Goal: Task Accomplishment & Management: Complete application form

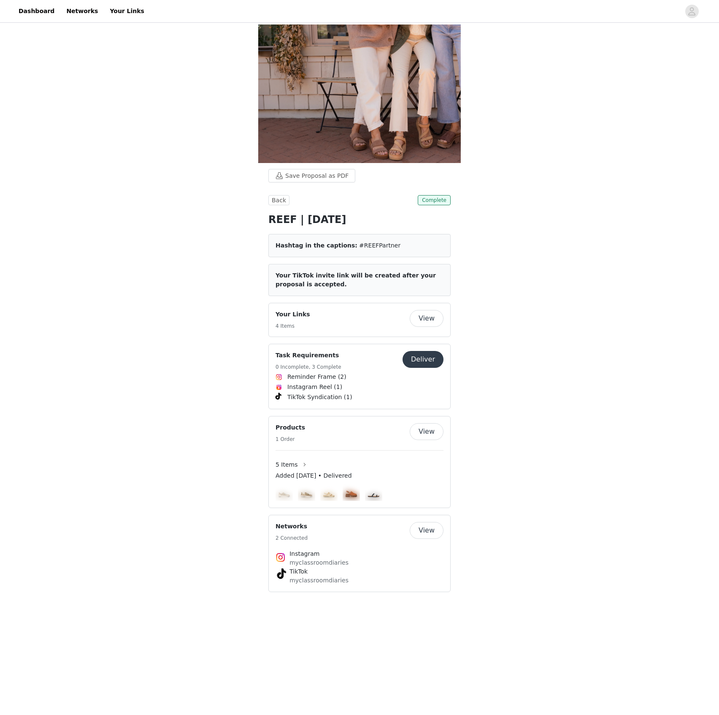
click at [427, 359] on button "Deliver" at bounding box center [423, 359] width 41 height 17
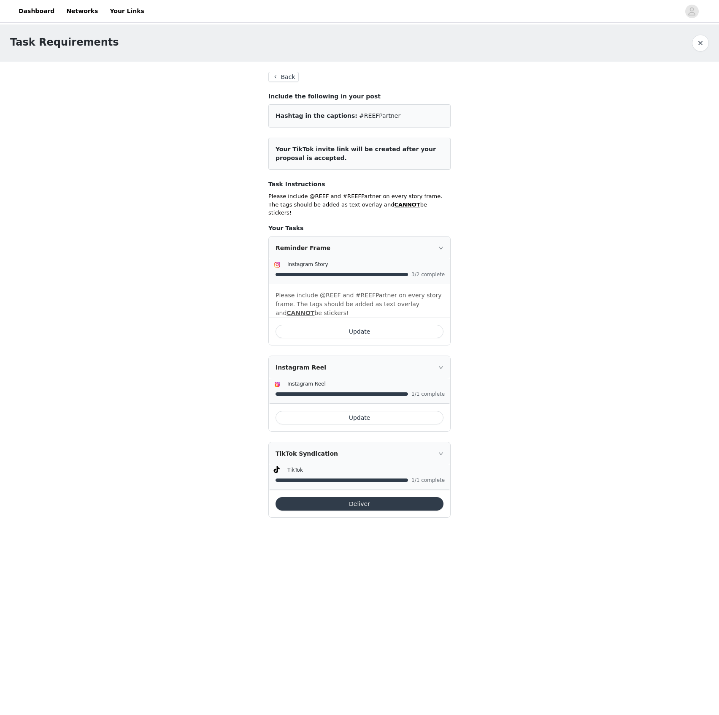
click at [382, 325] on button "Update" at bounding box center [360, 332] width 168 height 14
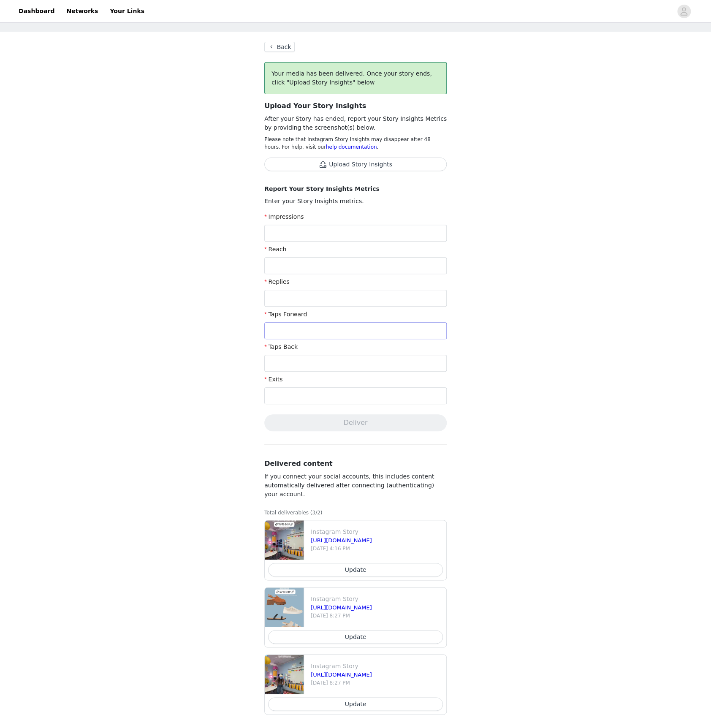
scroll to position [46, 0]
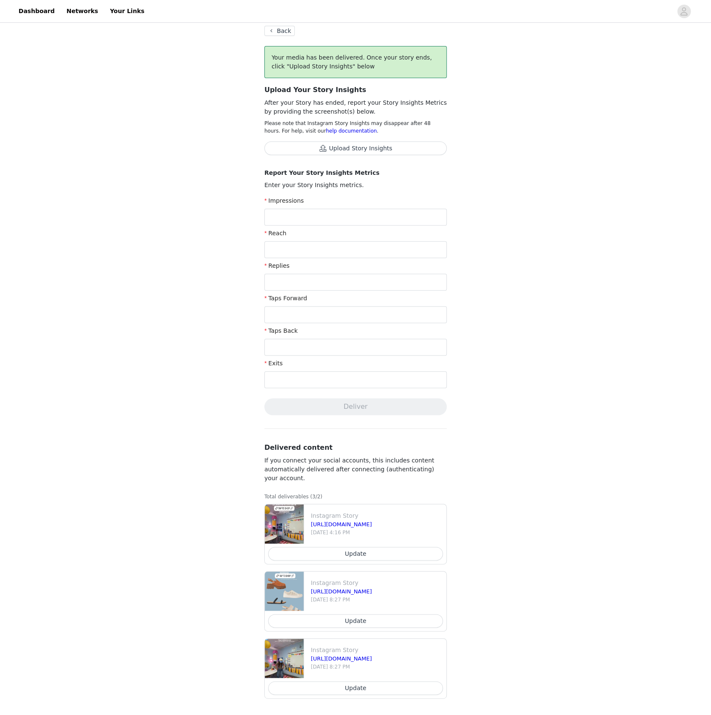
click at [363, 550] on button "Update" at bounding box center [355, 554] width 175 height 14
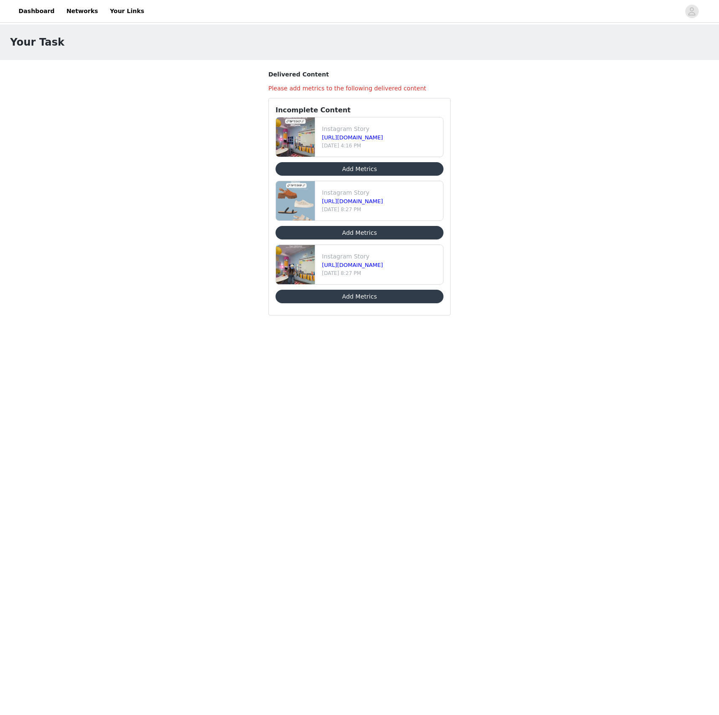
click at [358, 168] on button "Add Metrics" at bounding box center [360, 169] width 168 height 14
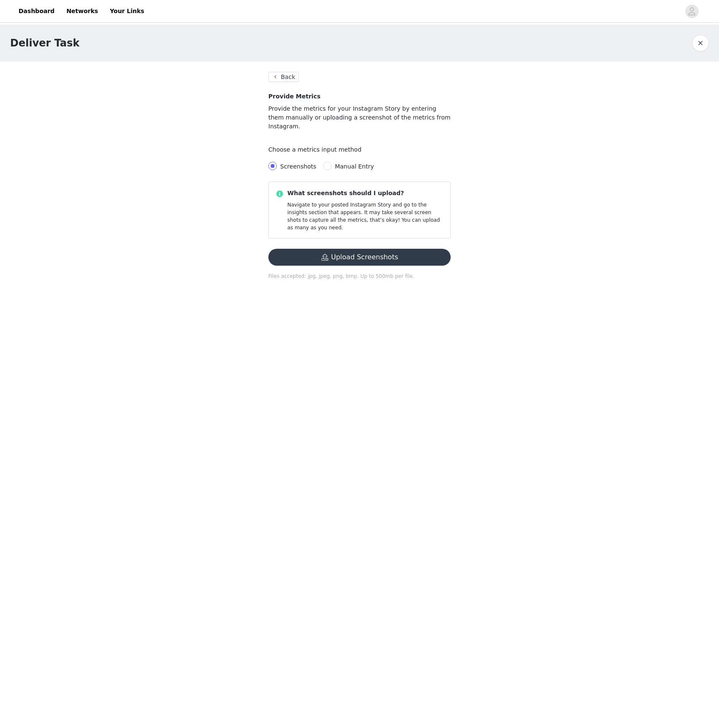
click at [349, 163] on span "Manual Entry" at bounding box center [354, 166] width 39 height 7
click at [332, 162] on input "Manual Entry" at bounding box center [327, 166] width 8 height 8
radio input "true"
radio input "false"
radio input "true"
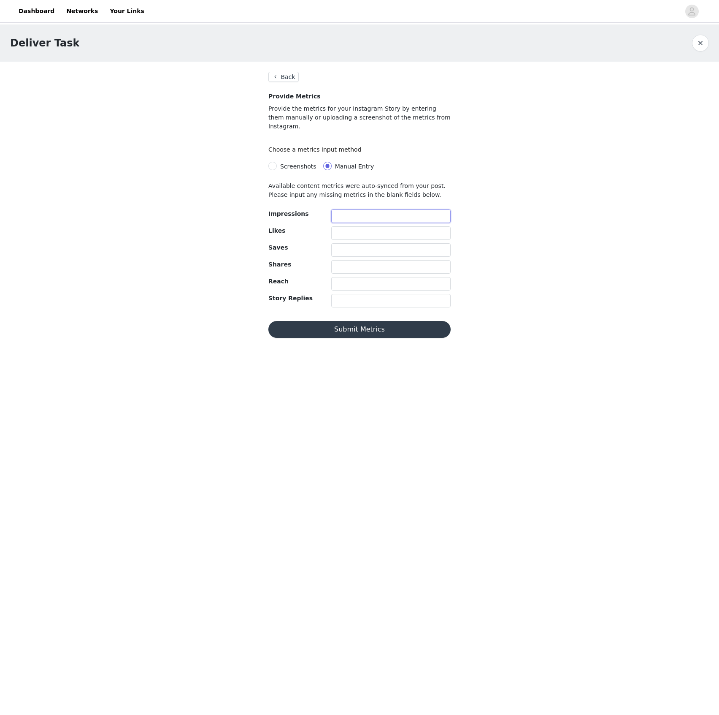
click at [341, 209] on input "text" at bounding box center [390, 216] width 119 height 14
click at [382, 211] on input "text" at bounding box center [390, 216] width 119 height 14
type input "7041"
click at [378, 277] on input "text" at bounding box center [390, 284] width 119 height 14
type input "6194"
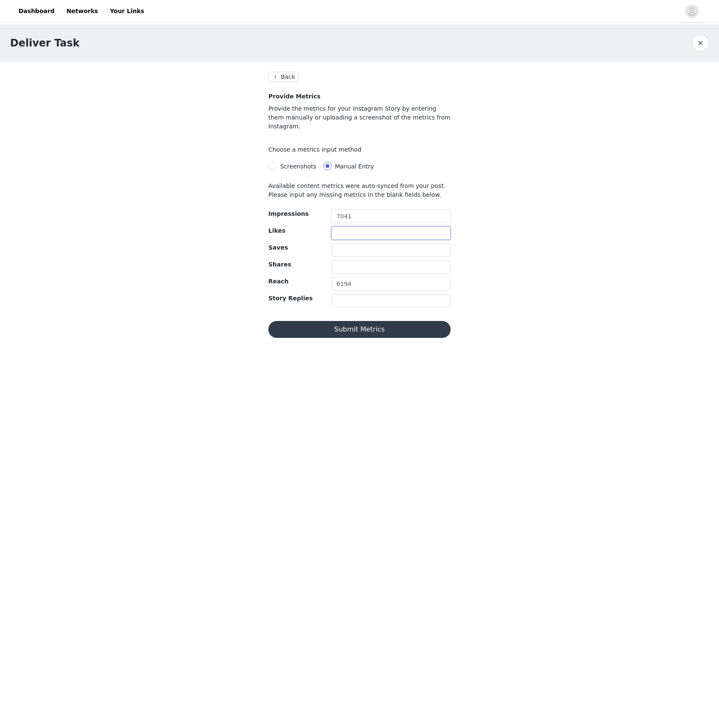
click at [414, 226] on input "text" at bounding box center [390, 233] width 119 height 14
type input "33"
click at [382, 294] on input "text" at bounding box center [390, 301] width 119 height 14
type input "4"
click at [426, 325] on button "Submit Metrics" at bounding box center [359, 329] width 182 height 17
